Goal: Task Accomplishment & Management: Use online tool/utility

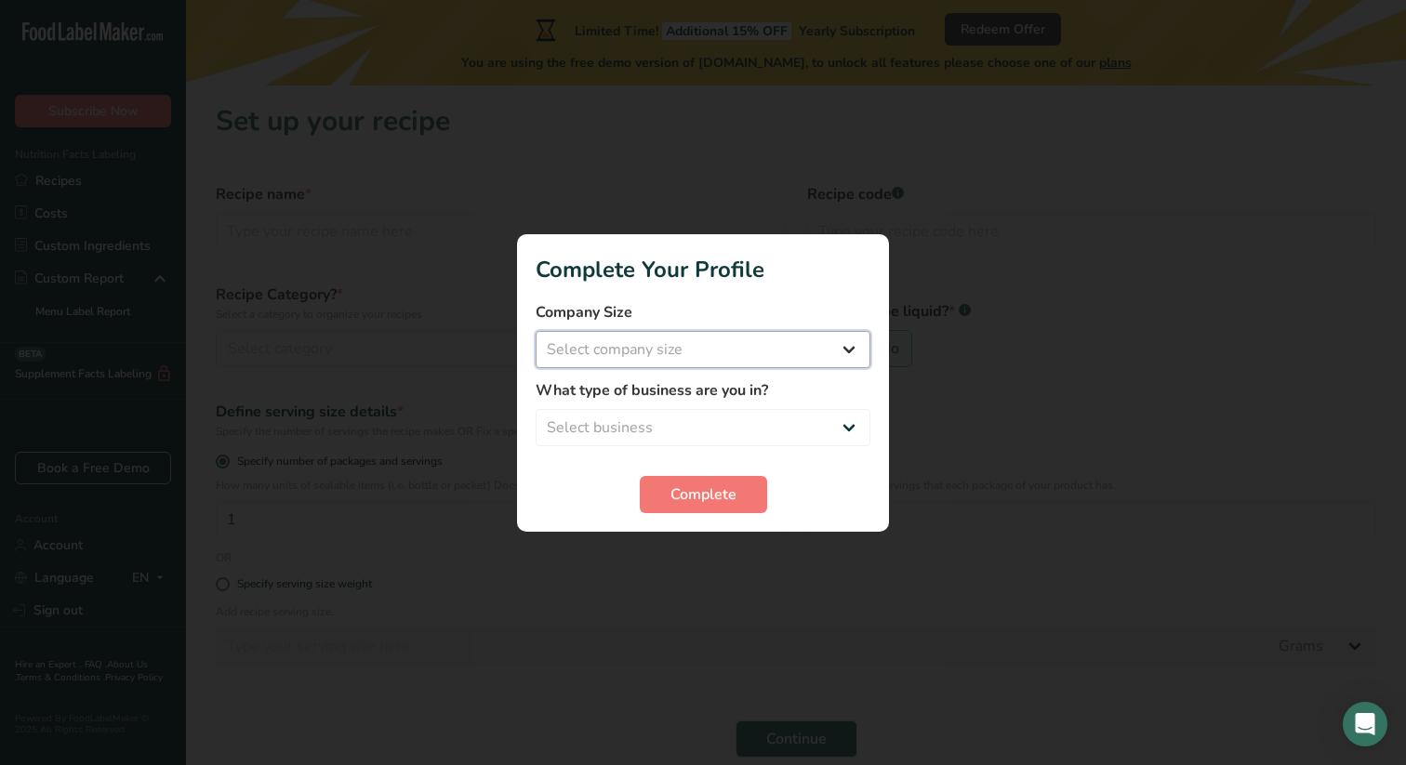
click at [711, 336] on select "Select company size Fewer than 10 Employees 10 to 50 Employees 51 to 500 Employ…" at bounding box center [703, 349] width 335 height 37
select select "1"
click at [656, 414] on select "Select business Packaged Food Manufacturer Restaurant & Cafe Bakery Meal Plans …" at bounding box center [703, 427] width 335 height 37
select select "1"
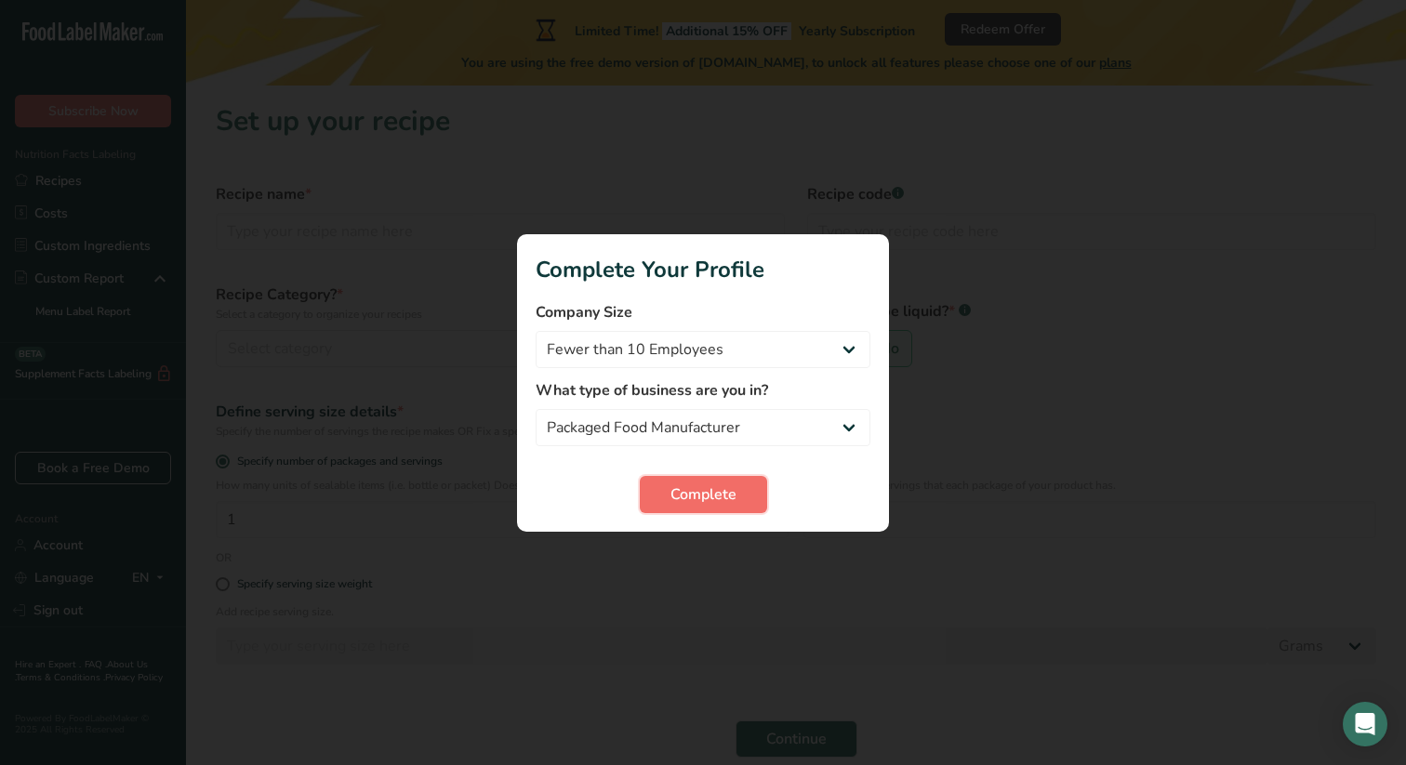
click at [675, 496] on span "Complete" at bounding box center [704, 495] width 66 height 22
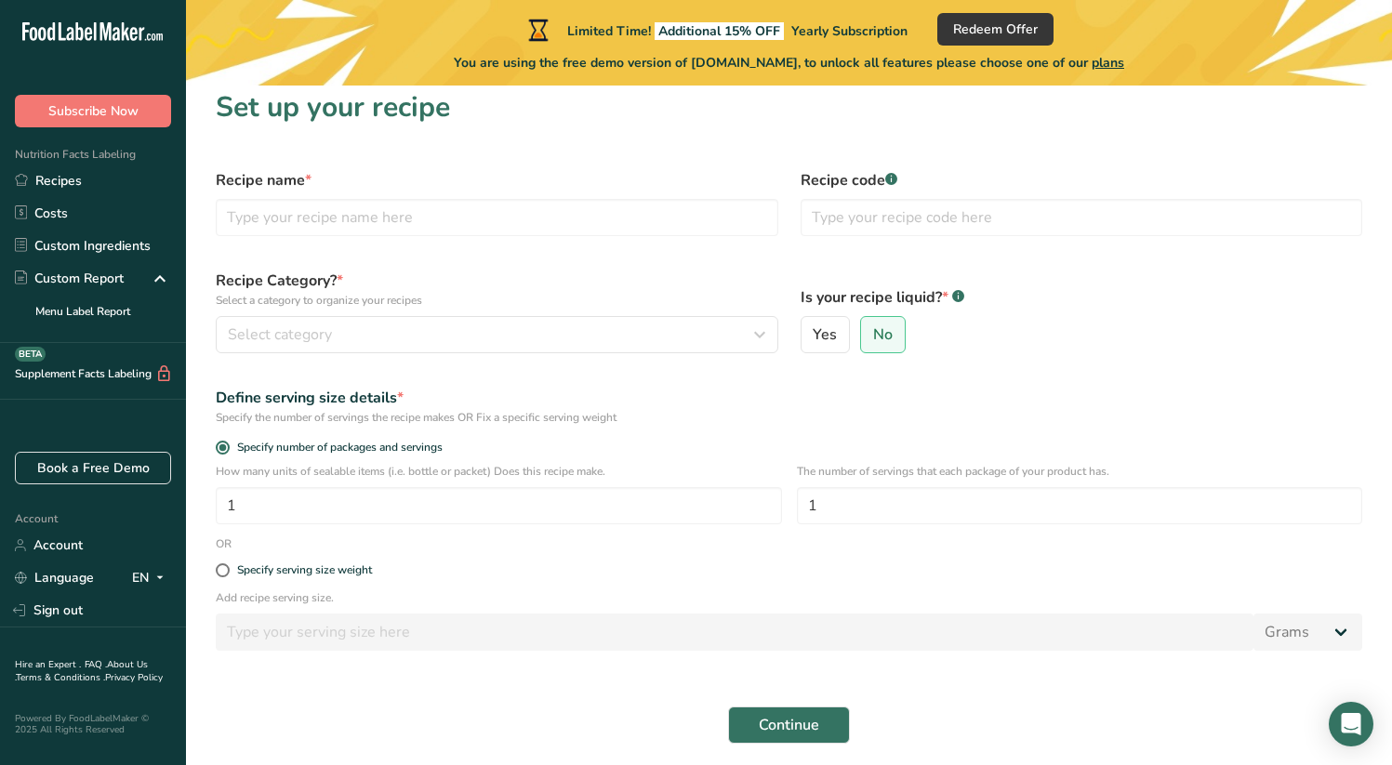
scroll to position [20, 0]
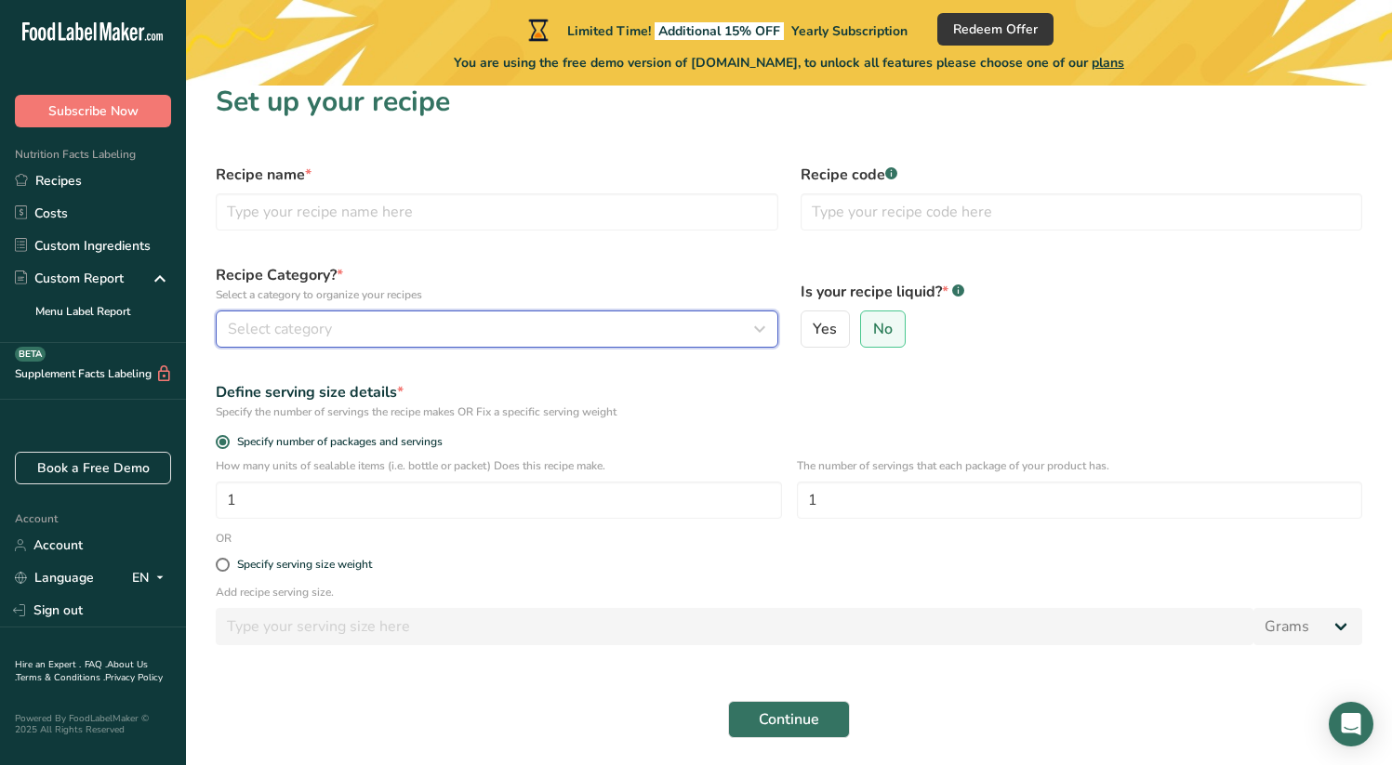
click at [332, 337] on div "Select category" at bounding box center [491, 329] width 527 height 22
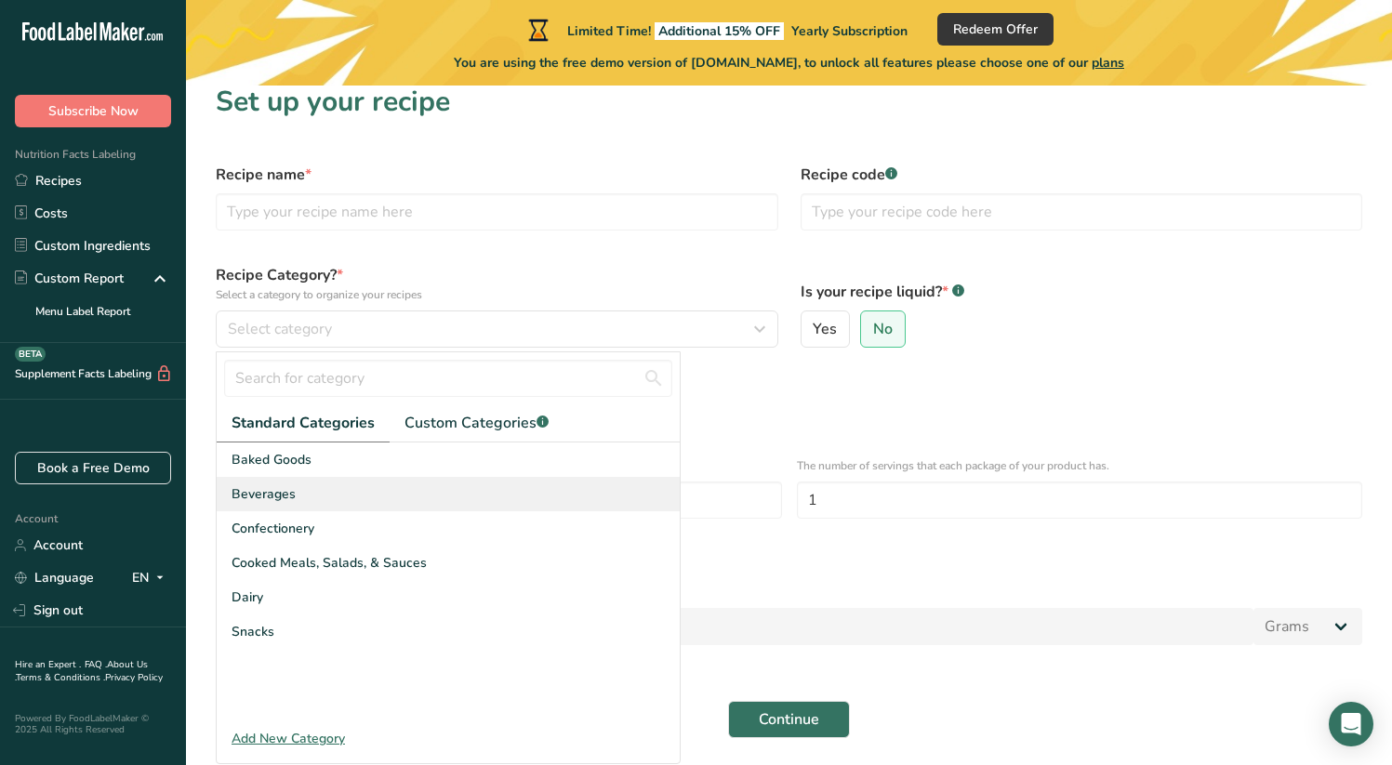
click at [315, 491] on div "Beverages" at bounding box center [448, 494] width 463 height 34
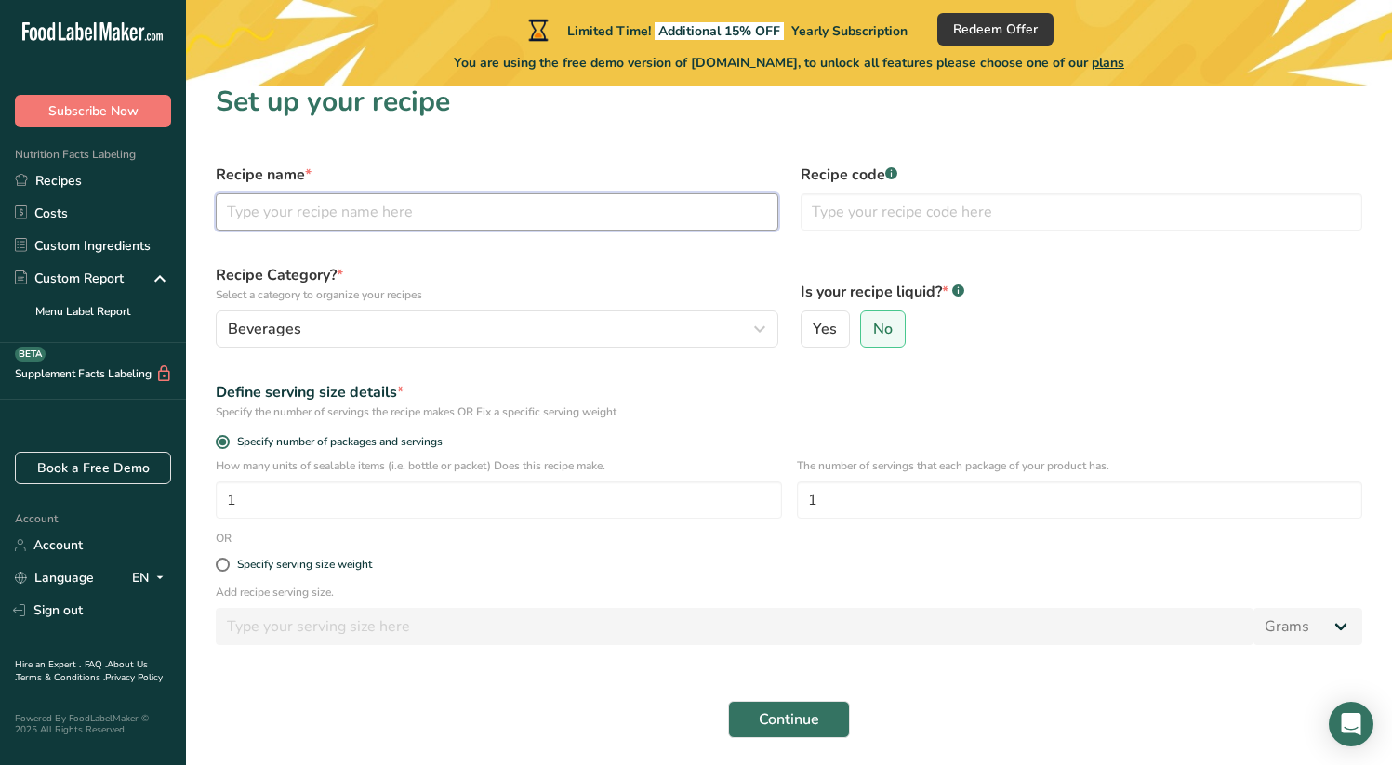
click at [497, 220] on input "text" at bounding box center [497, 211] width 563 height 37
type input "Reboot"
click at [952, 263] on div "Is your recipe liquid? * .a-a{fill:#347362;}.b-a{fill:#fff;} Yes No" at bounding box center [1082, 306] width 585 height 106
click at [864, 221] on input "text" at bounding box center [1082, 211] width 563 height 37
type input "M"
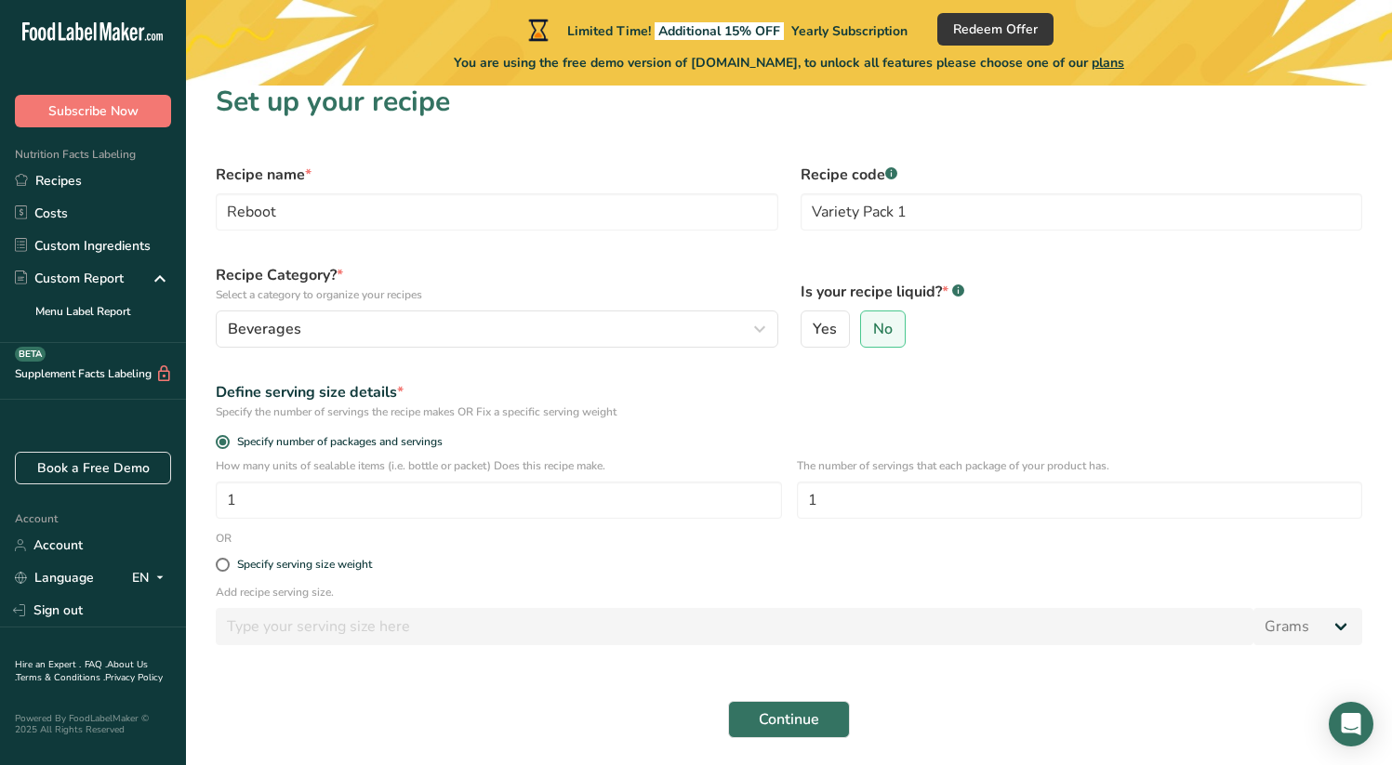
click at [1290, 324] on div "Yes No" at bounding box center [1082, 329] width 563 height 37
drag, startPoint x: 896, startPoint y: 212, endPoint x: 1010, endPoint y: 197, distance: 115.4
click at [1026, 210] on input "Variety Pack 1" at bounding box center [1082, 211] width 563 height 37
click at [809, 208] on input "Variety Pack" at bounding box center [1082, 211] width 563 height 37
type input "Original Variety Pack"
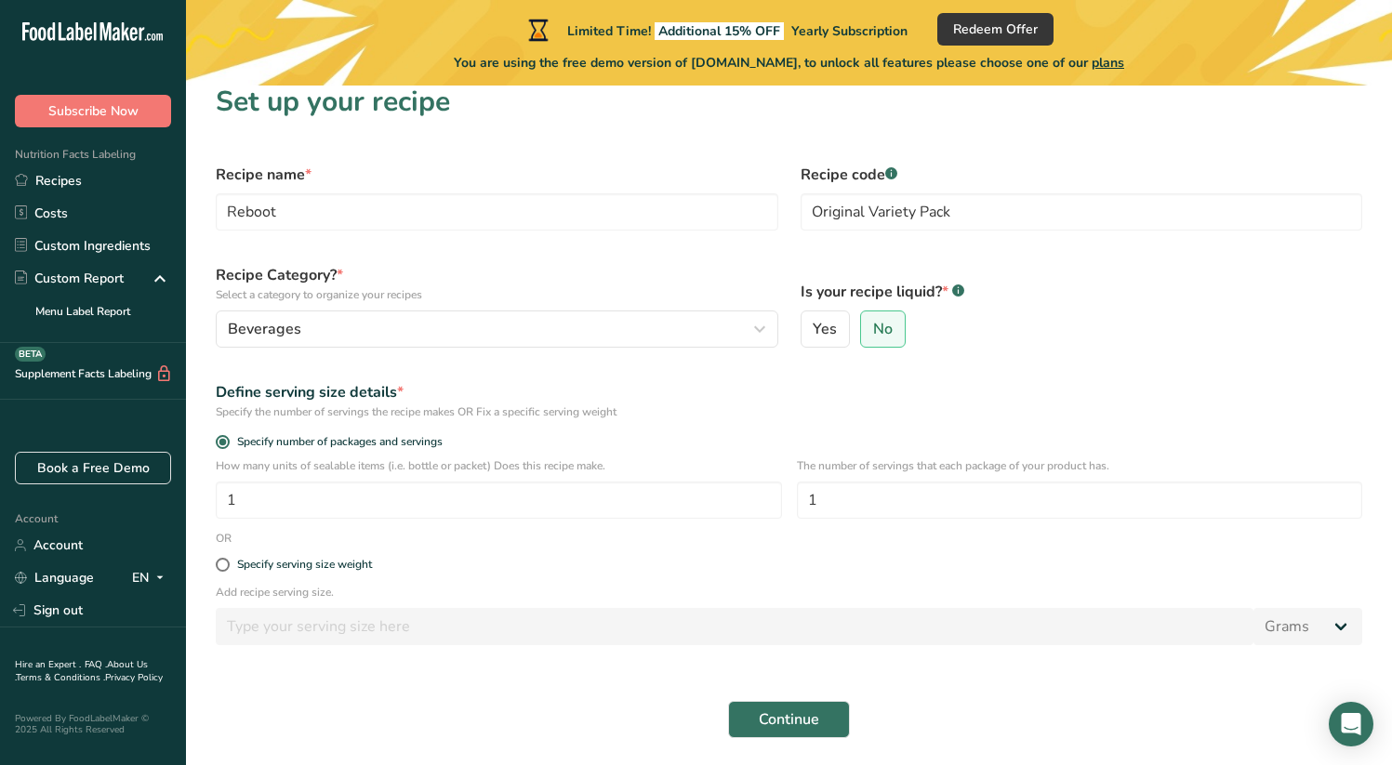
click at [1119, 271] on div "Is your recipe liquid? * .a-a{fill:#347362;}.b-a{fill:#fff;} Yes No" at bounding box center [1082, 306] width 585 height 106
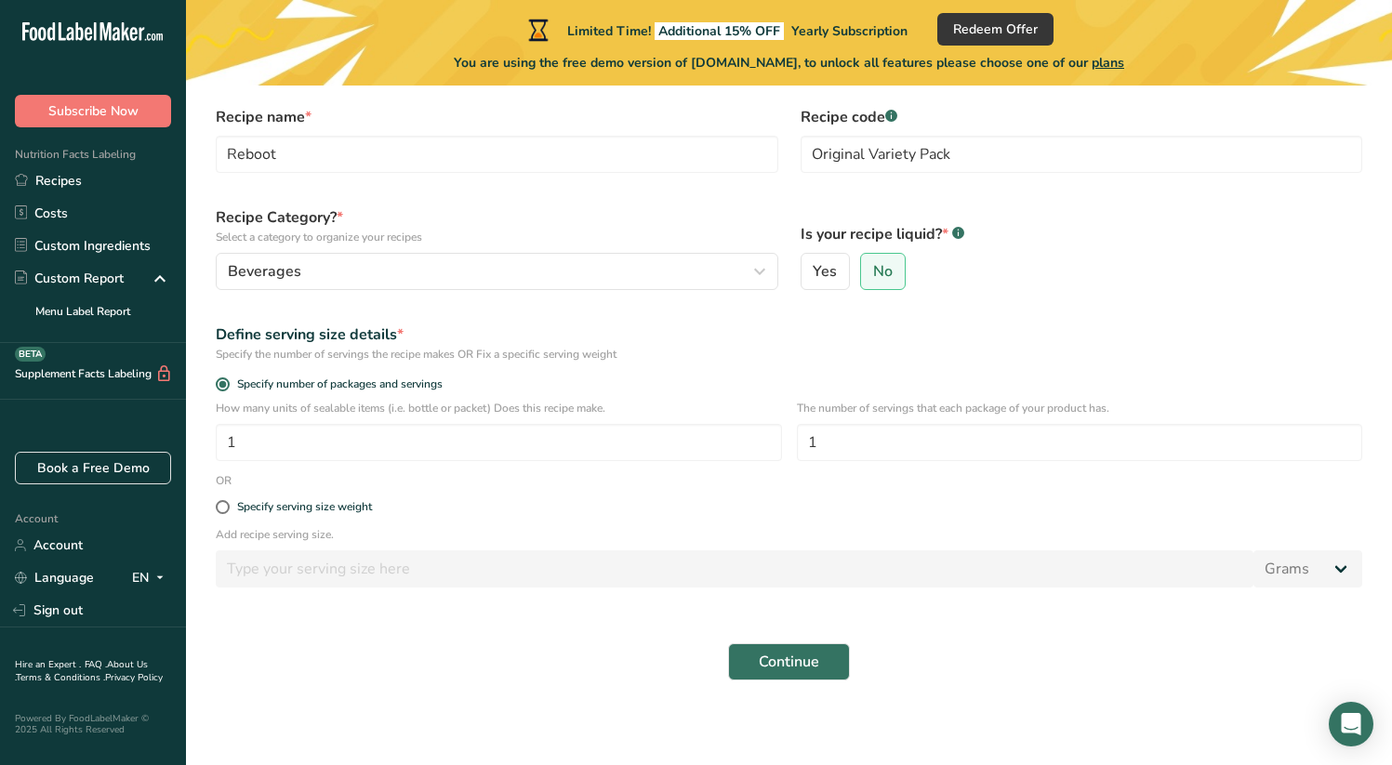
scroll to position [82, 0]
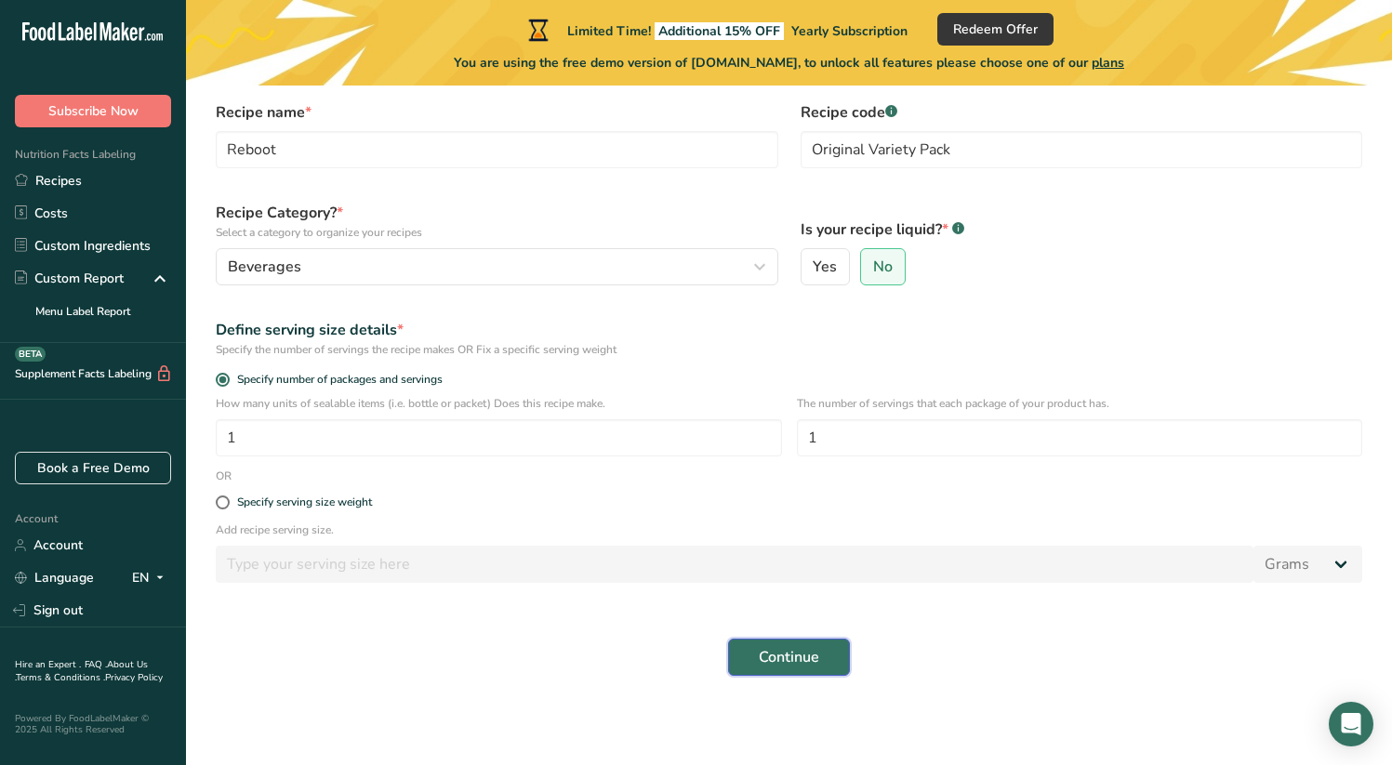
click at [780, 649] on span "Continue" at bounding box center [789, 657] width 60 height 22
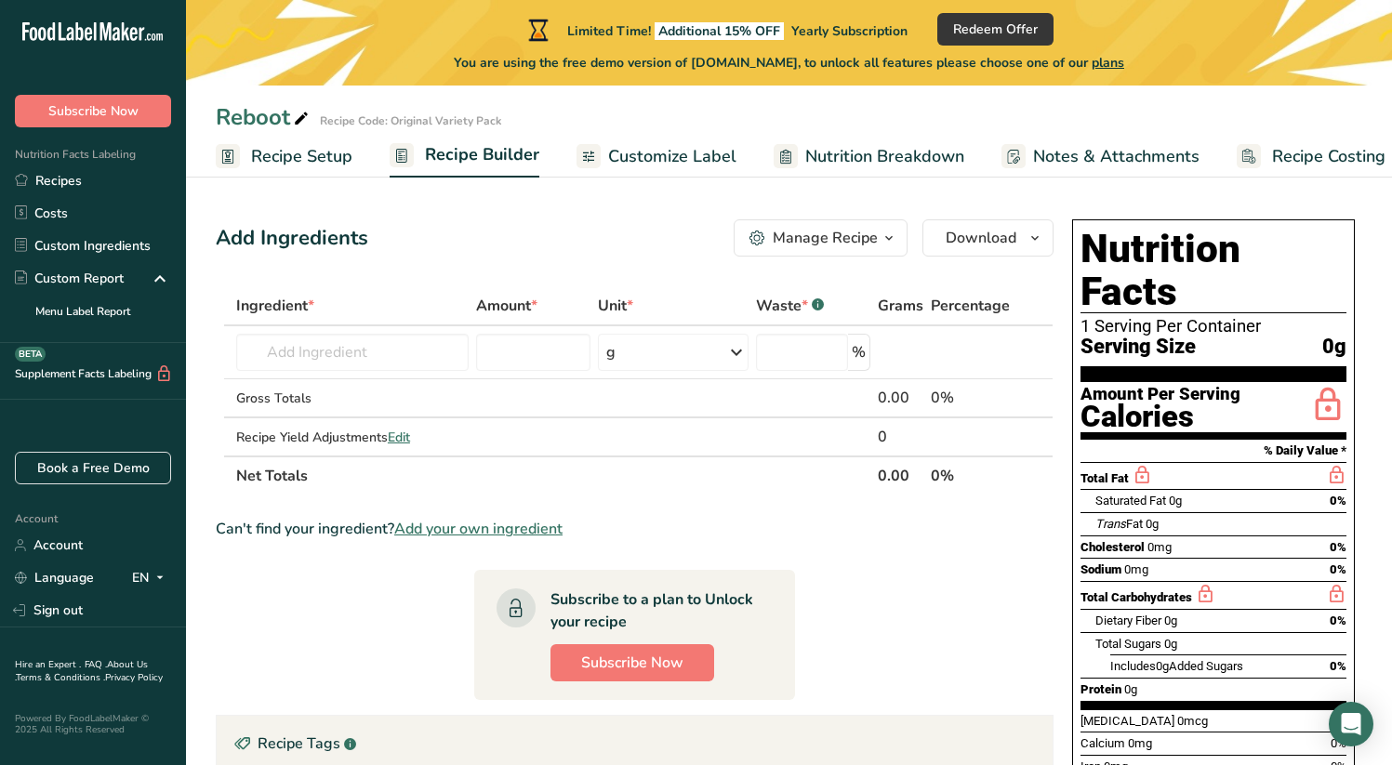
click at [659, 498] on section "Ingredient * Amount * Unit * Waste * .a-a{fill:#347362;}.b-a{fill:#fff;} Grams …" at bounding box center [635, 696] width 838 height 821
click at [466, 351] on input "text" at bounding box center [352, 352] width 232 height 37
click at [341, 344] on input "text" at bounding box center [352, 352] width 232 height 37
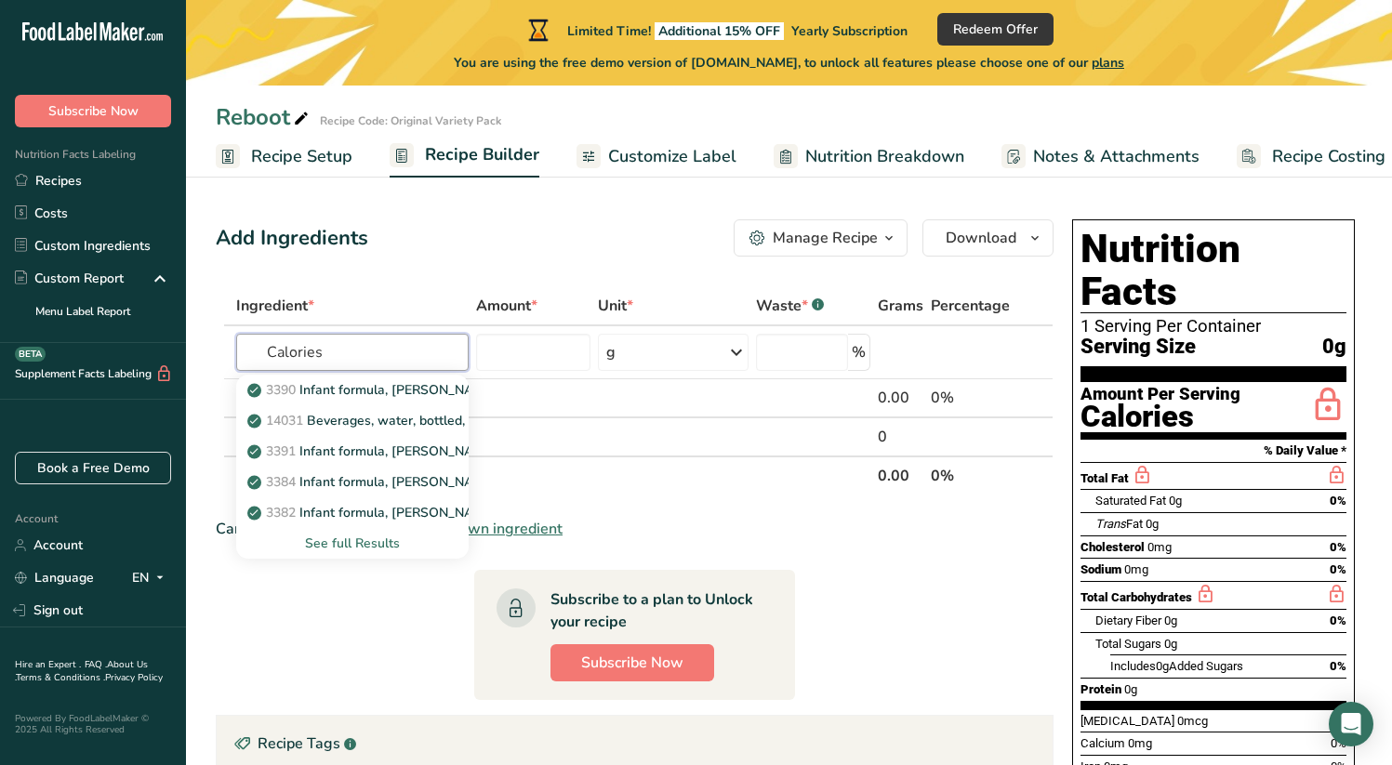
type input "Calories"
click at [595, 236] on div "Add Ingredients Manage Recipe Delete Recipe Duplicate Recipe Scale Recipe Save …" at bounding box center [635, 237] width 838 height 37
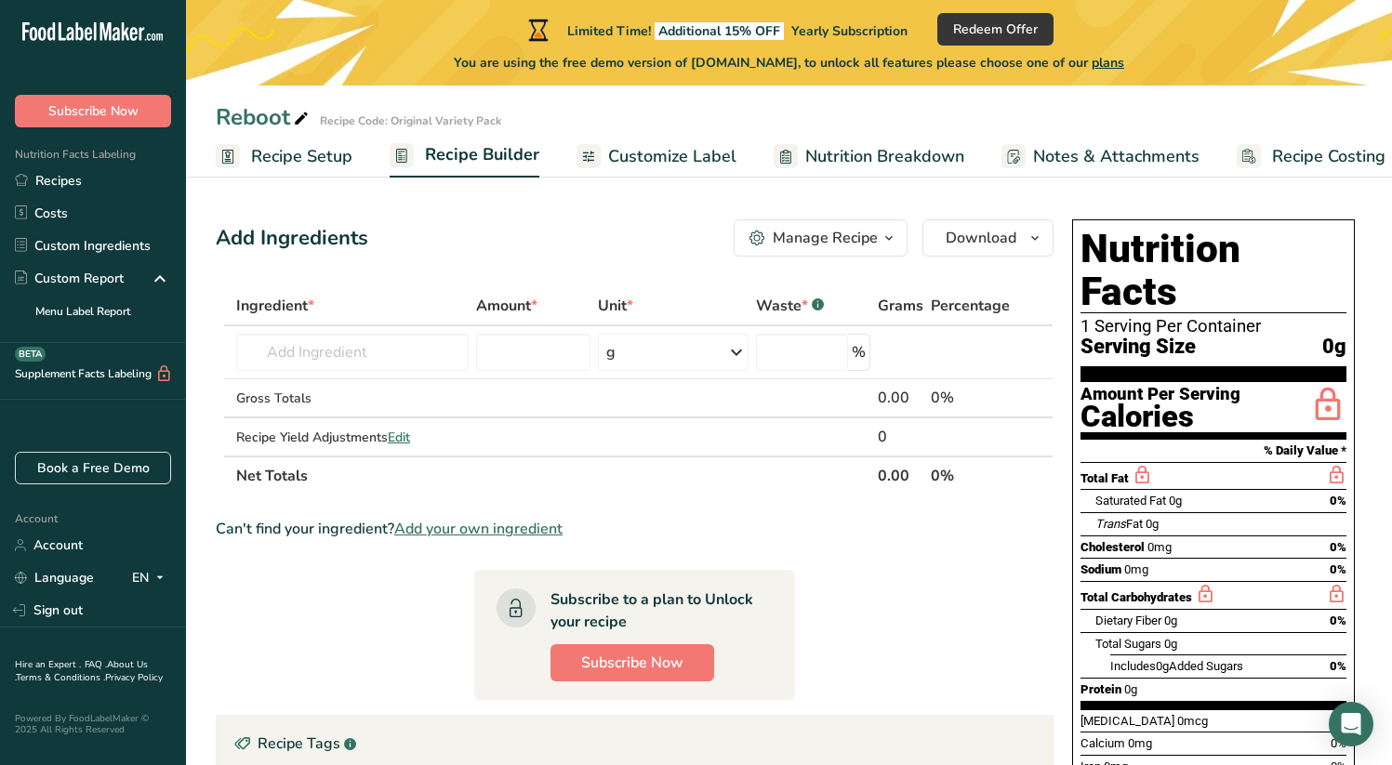
click at [657, 150] on span "Customize Label" at bounding box center [672, 156] width 128 height 25
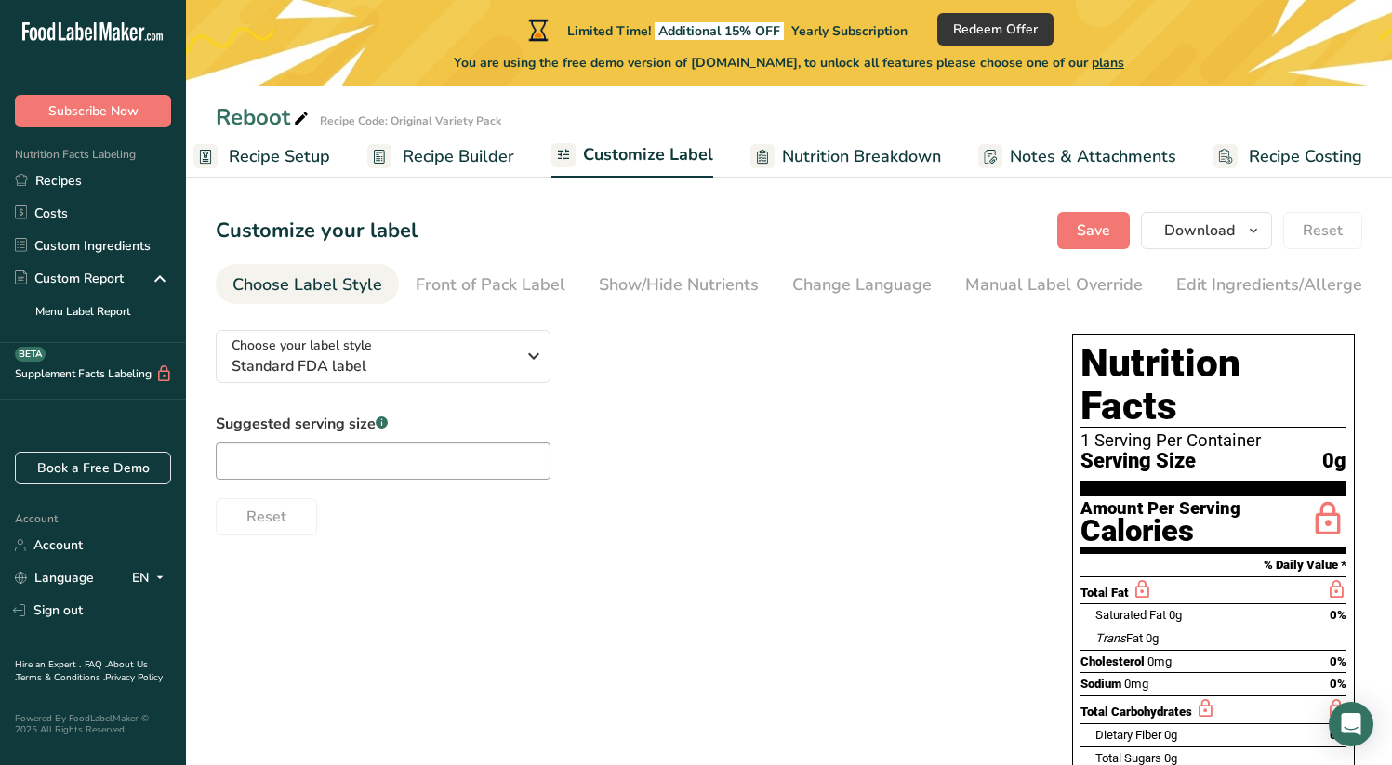
click at [482, 153] on span "Recipe Builder" at bounding box center [459, 156] width 112 height 25
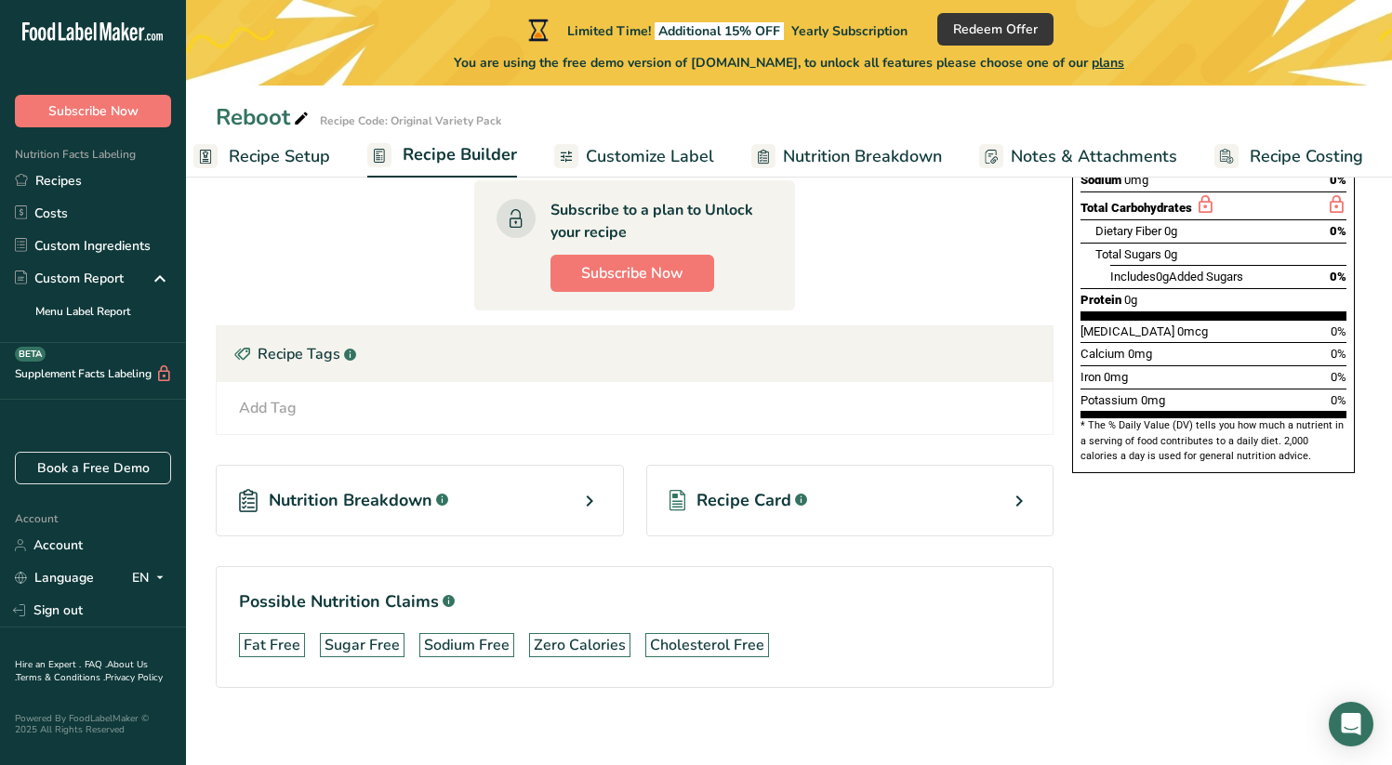
scroll to position [384, 0]
